Goal: Communication & Community: Share content

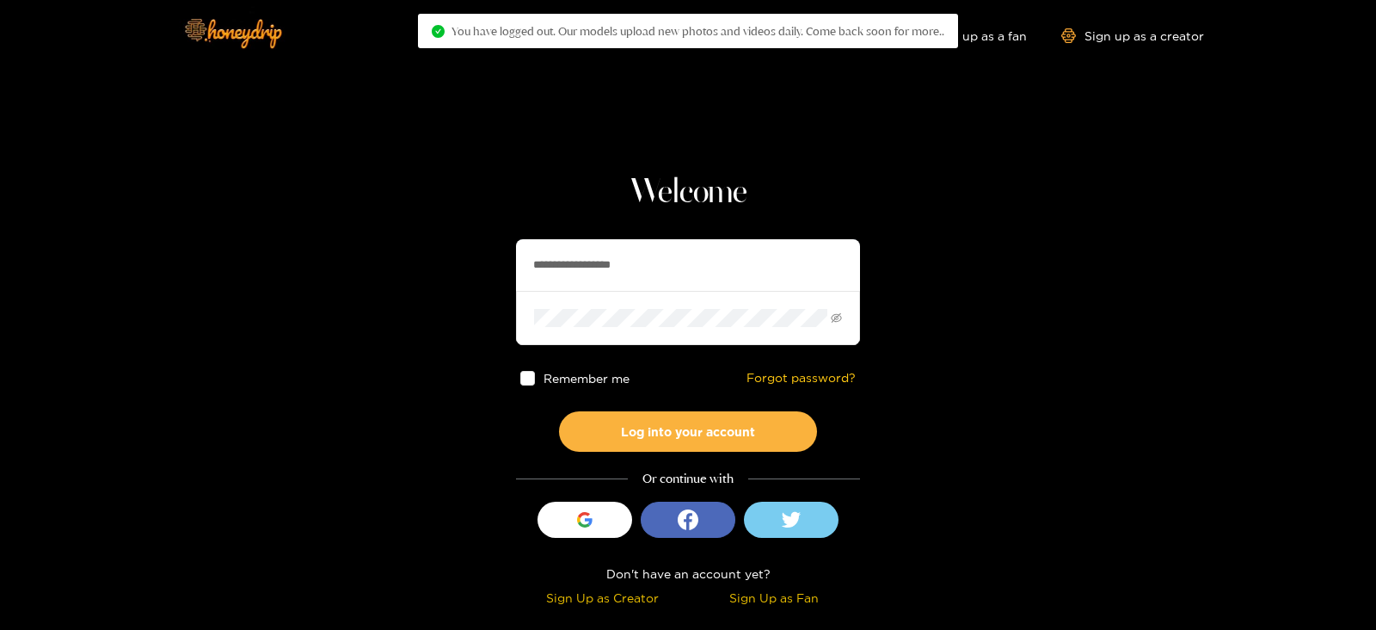
drag, startPoint x: 640, startPoint y: 274, endPoint x: 327, endPoint y: 292, distance: 313.6
click at [327, 292] on section "**********" at bounding box center [688, 306] width 1376 height 612
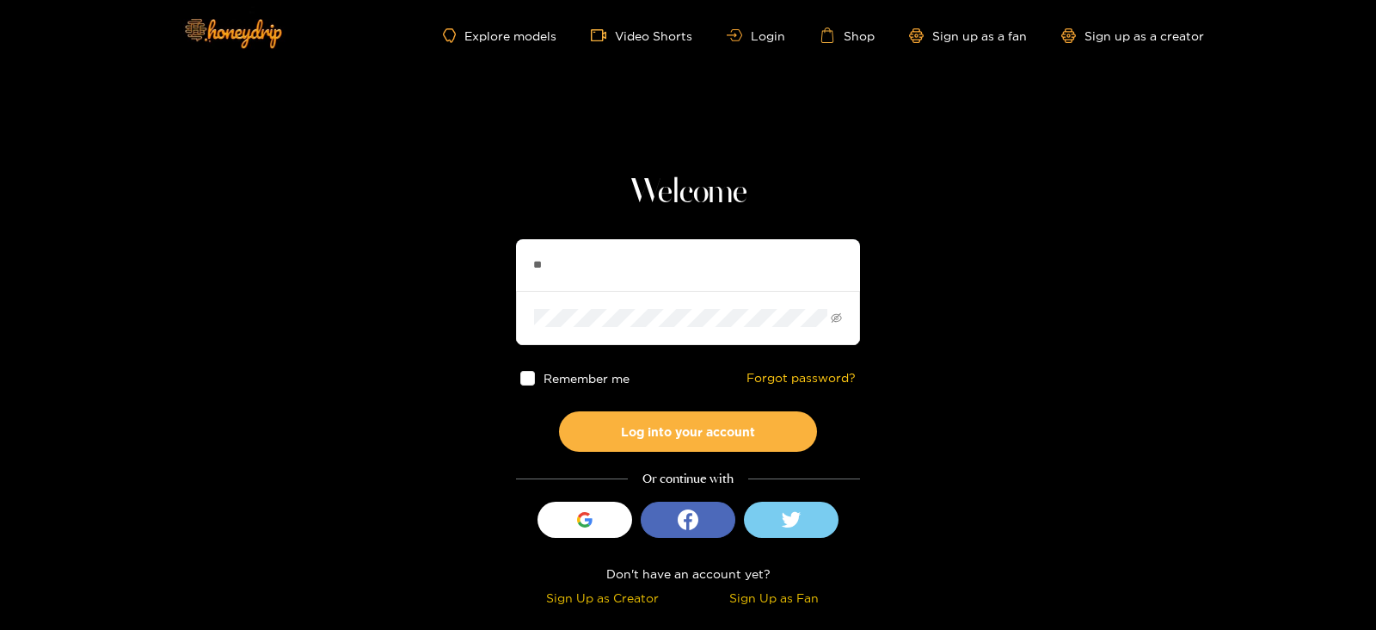
type input "*********"
click at [559, 411] on button "Log into your account" at bounding box center [688, 431] width 258 height 40
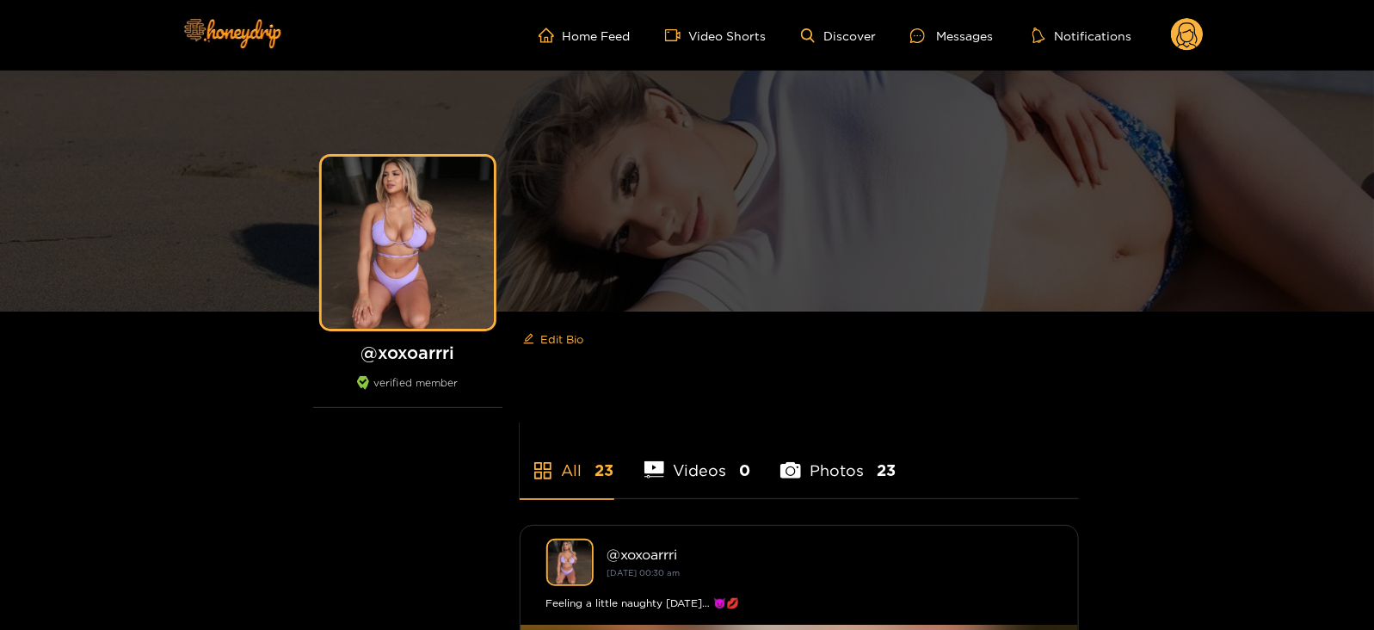
click at [970, 22] on ul "Home Feed Video Shorts Discover Messages Notifications" at bounding box center [871, 35] width 665 height 34
click at [962, 31] on div "Messages" at bounding box center [951, 36] width 83 height 20
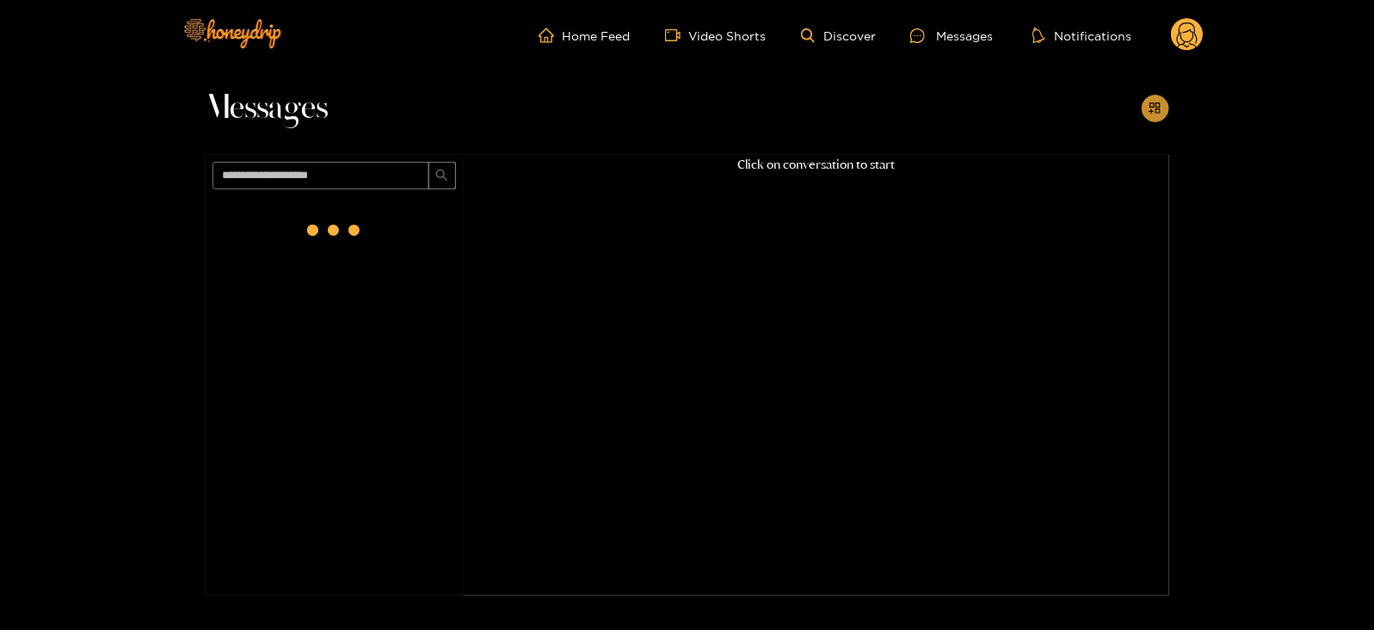
click at [1149, 112] on icon "appstore-add" at bounding box center [1154, 107] width 11 height 11
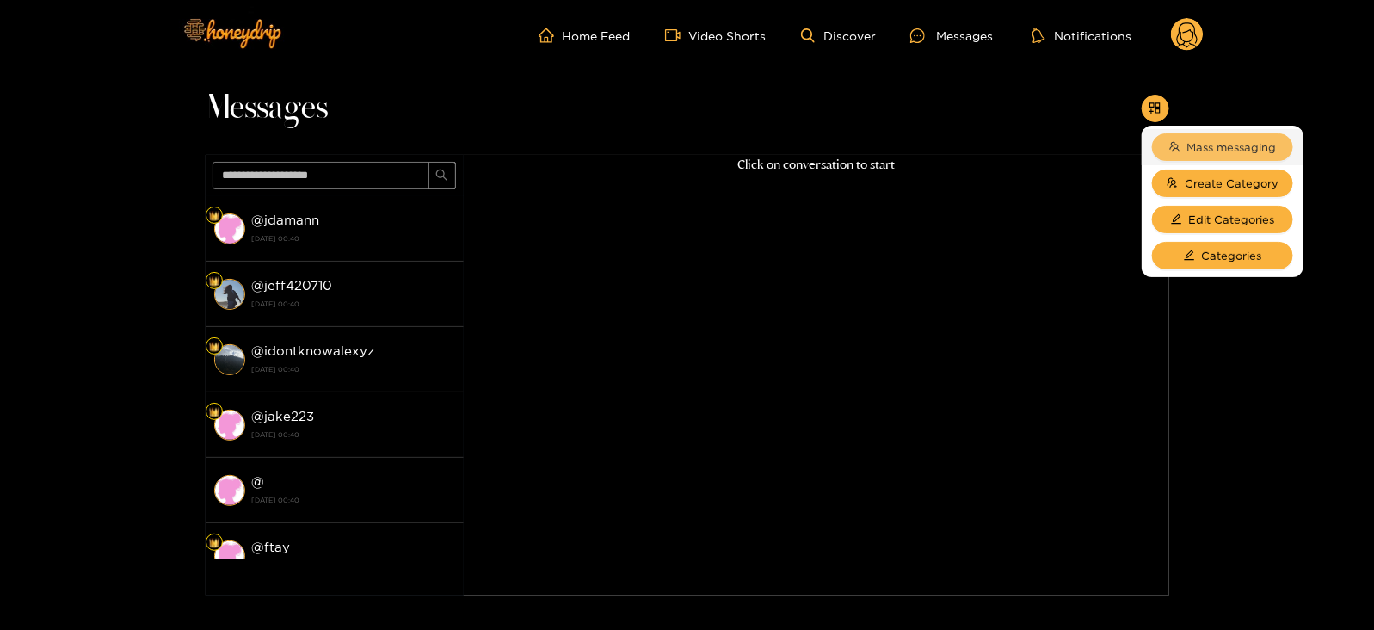
click at [1179, 146] on button "Mass messaging" at bounding box center [1222, 147] width 141 height 28
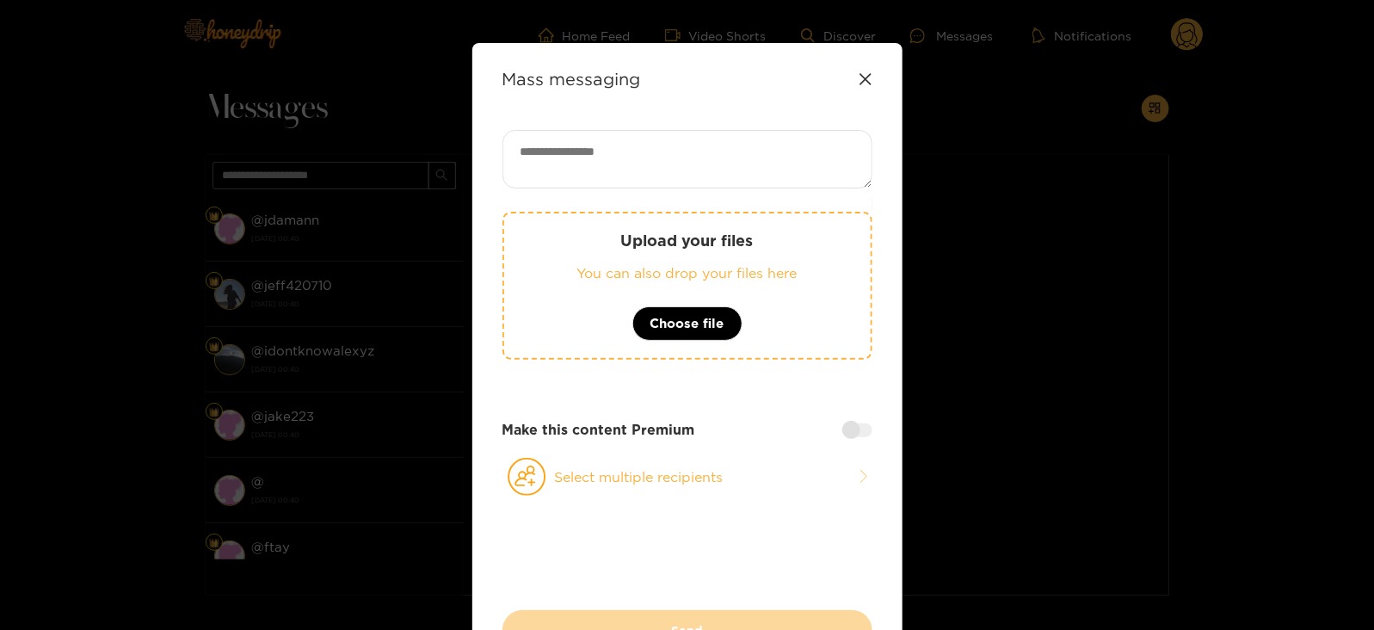
click at [755, 161] on textarea at bounding box center [687, 159] width 370 height 58
paste textarea "**********"
type textarea "**********"
click at [563, 483] on button "Select multiple recipients" at bounding box center [687, 477] width 370 height 40
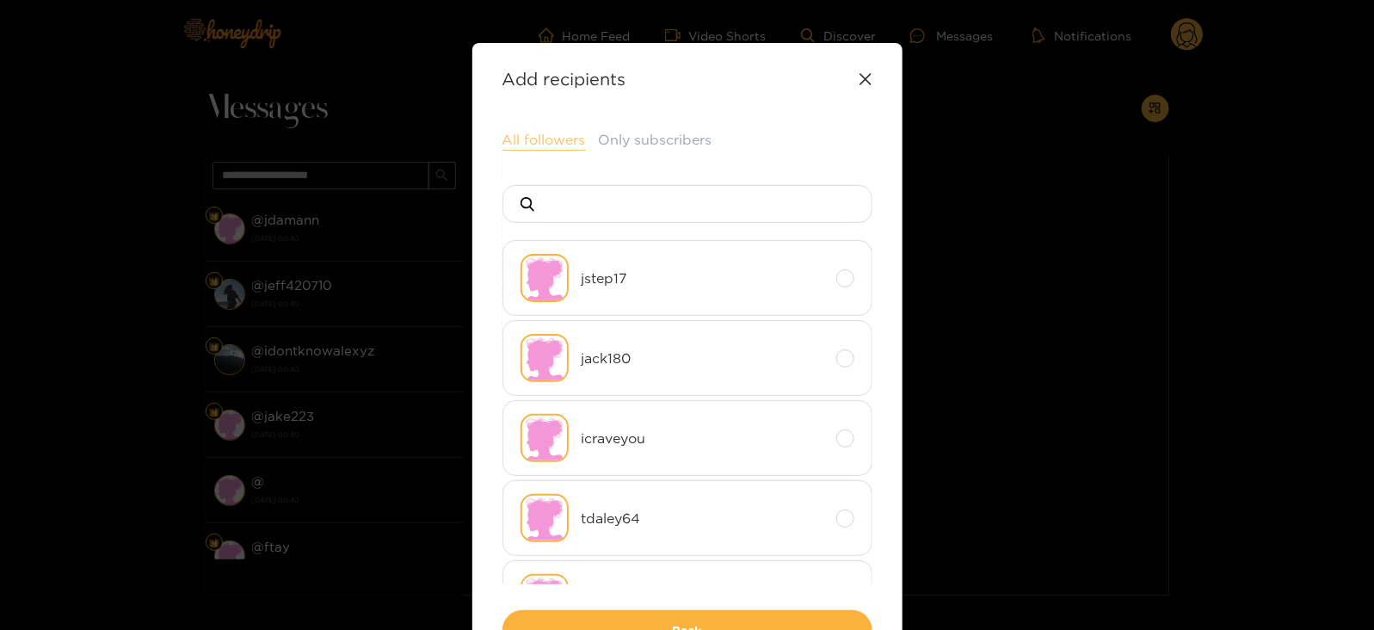
click at [529, 132] on button "All followers" at bounding box center [543, 140] width 83 height 21
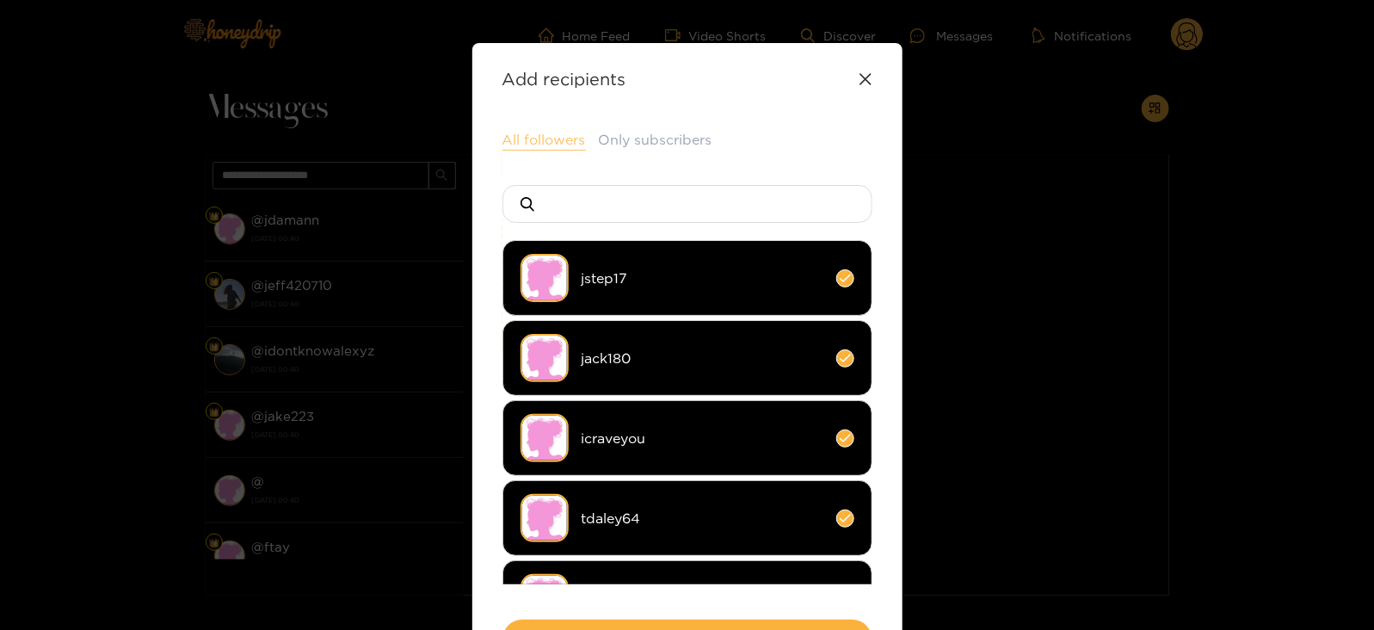
scroll to position [127, 0]
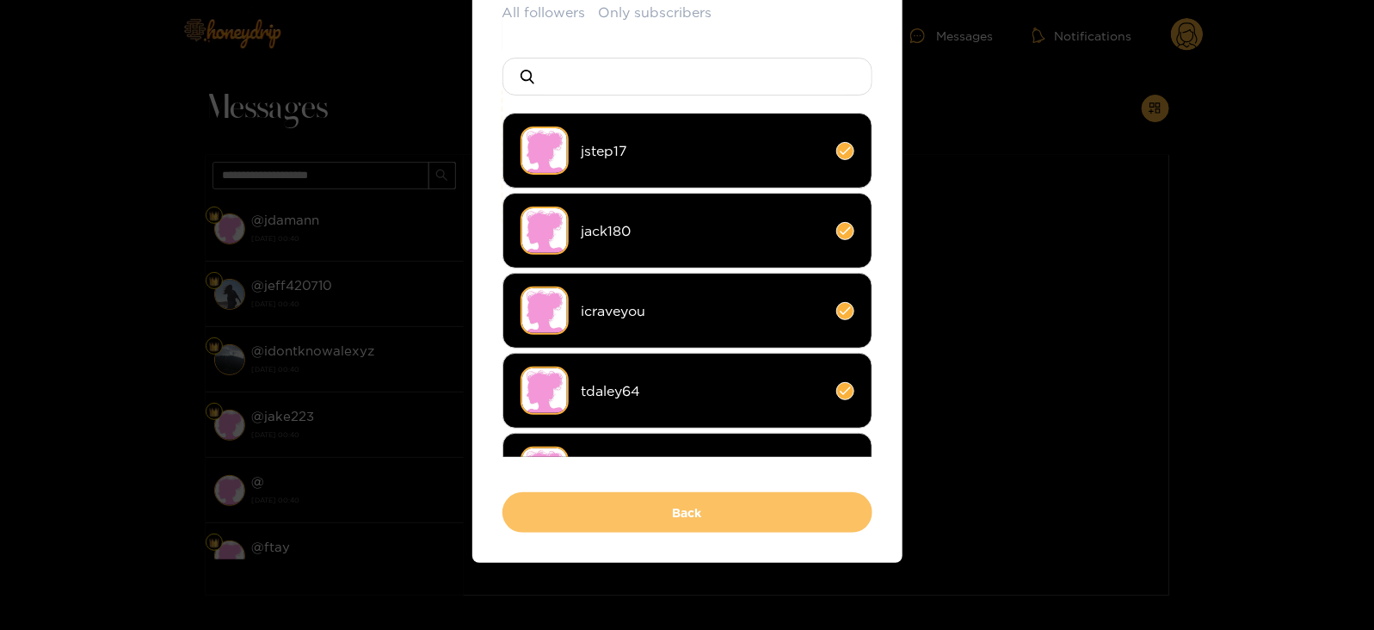
click at [557, 501] on button "Back" at bounding box center [687, 512] width 370 height 40
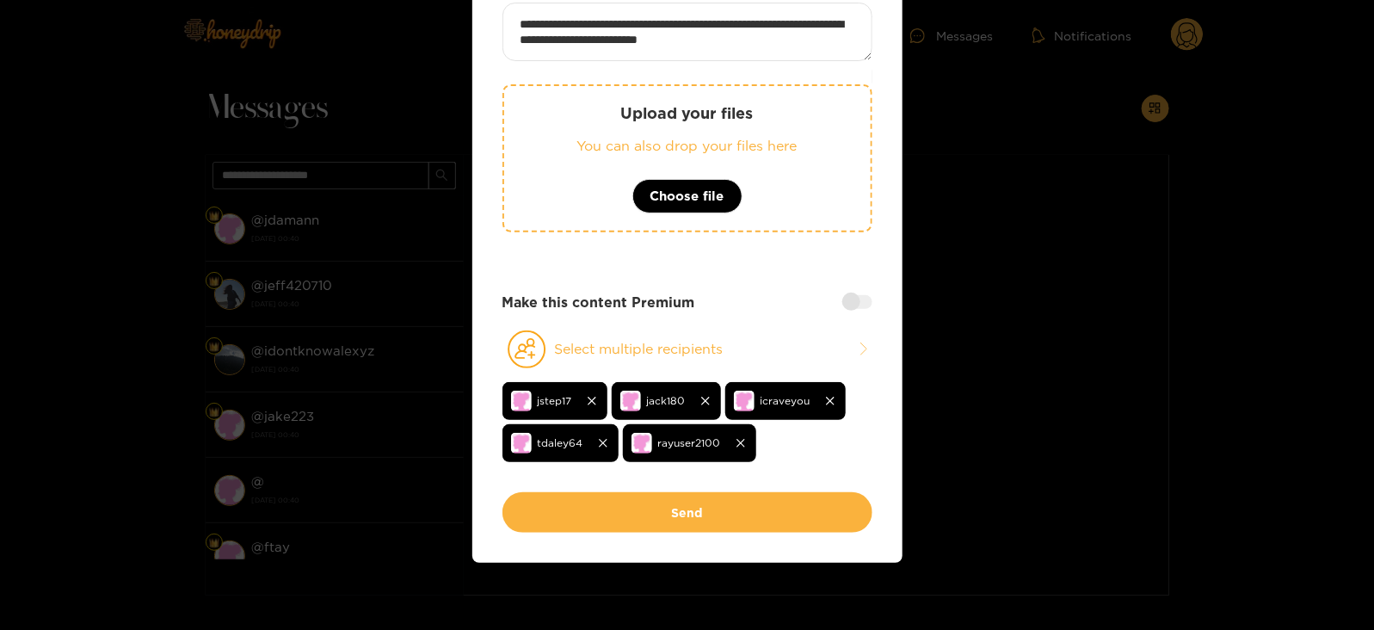
click at [557, 501] on button "Send" at bounding box center [687, 512] width 370 height 40
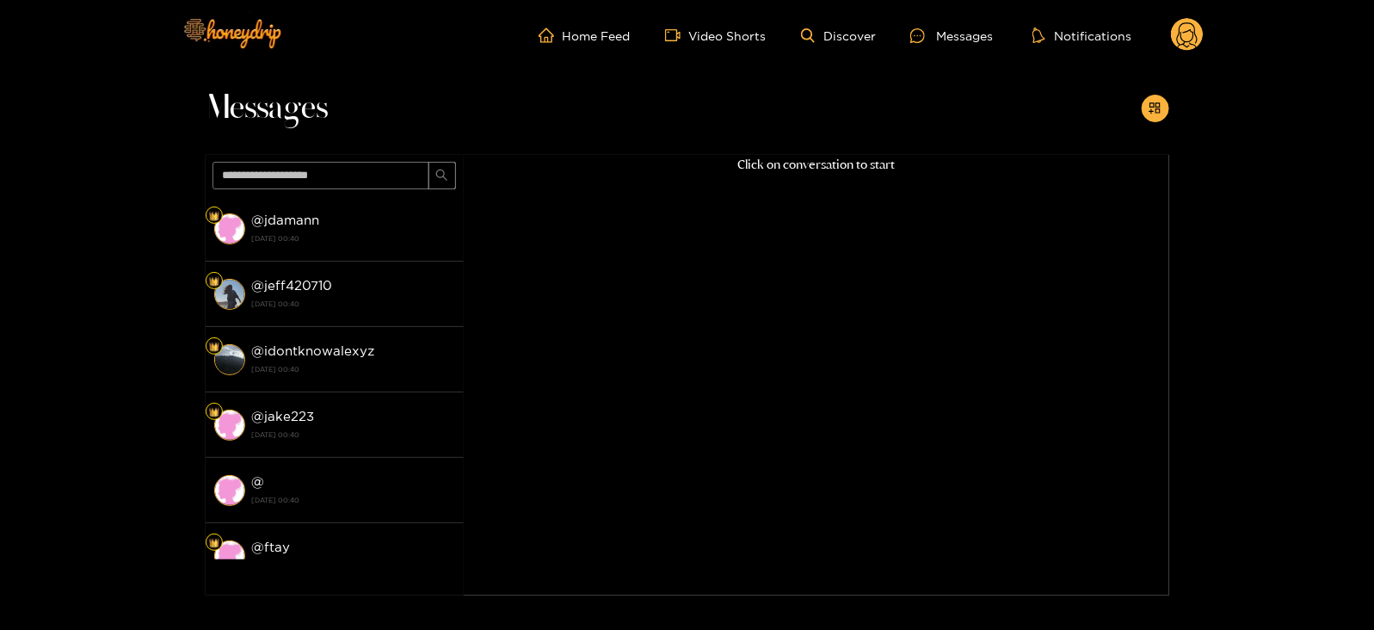
scroll to position [120, 0]
click at [1183, 32] on circle at bounding box center [1187, 34] width 33 height 33
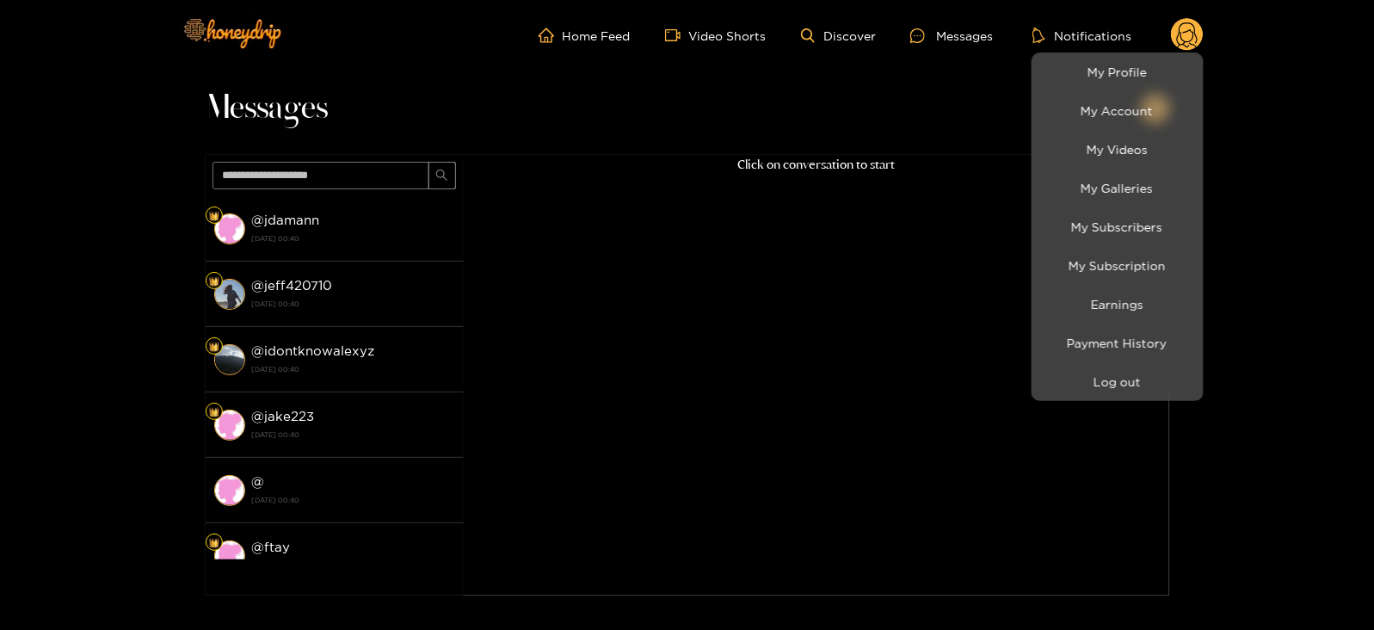
click at [1068, 402] on div at bounding box center [687, 315] width 1374 height 630
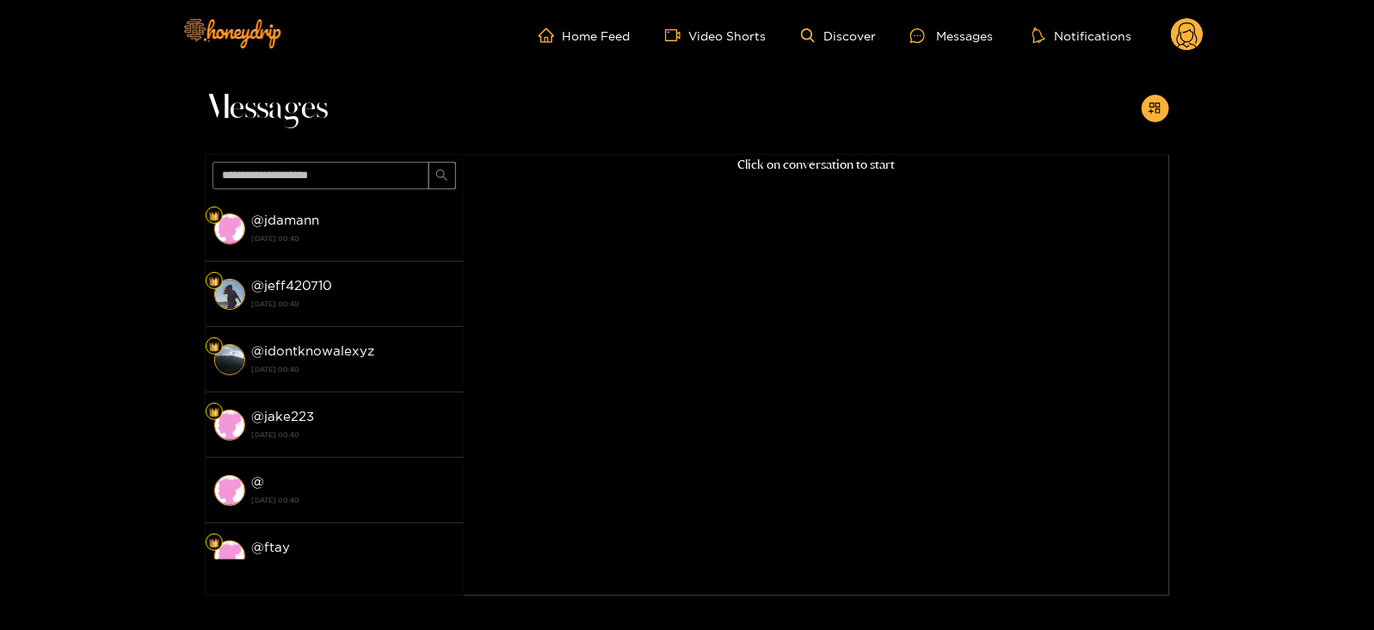
click at [1177, 48] on icon at bounding box center [1187, 35] width 33 height 34
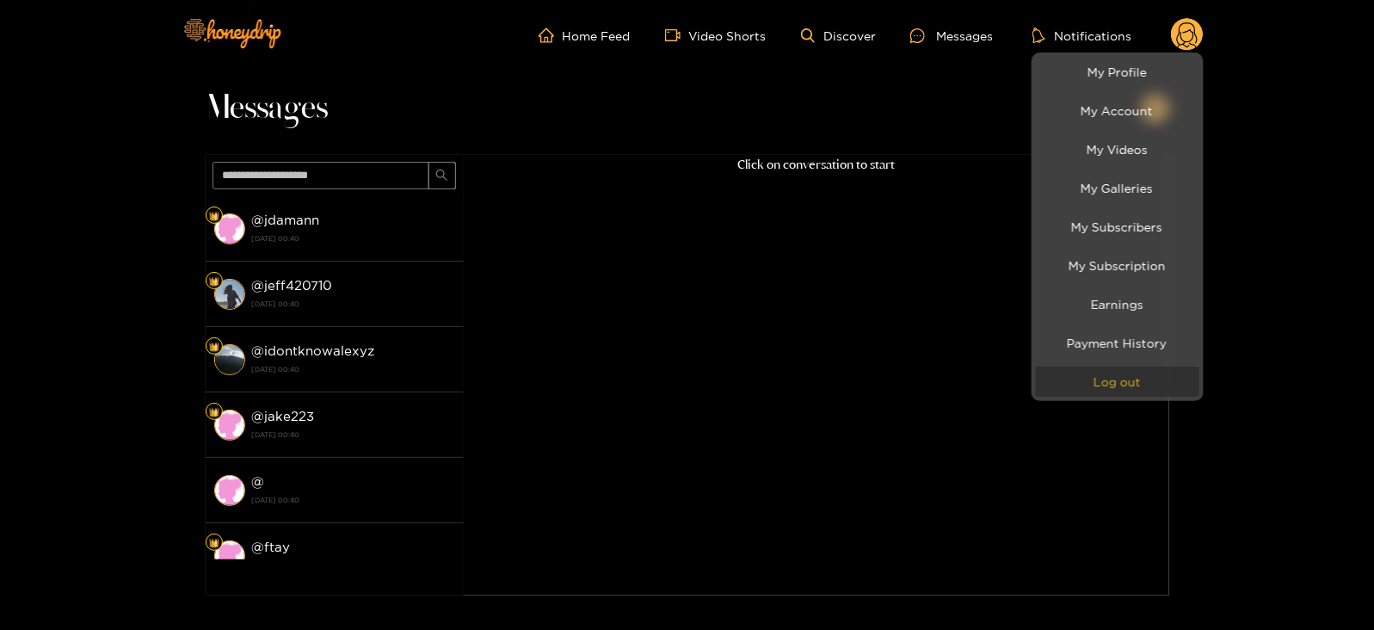
click at [1097, 379] on button "Log out" at bounding box center [1117, 381] width 163 height 30
